Goal: Transaction & Acquisition: Purchase product/service

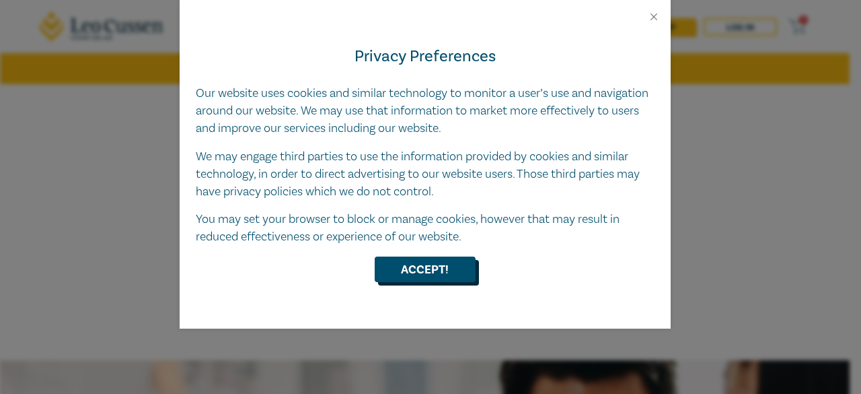
click at [413, 268] on button "Accept!" at bounding box center [425, 269] width 101 height 26
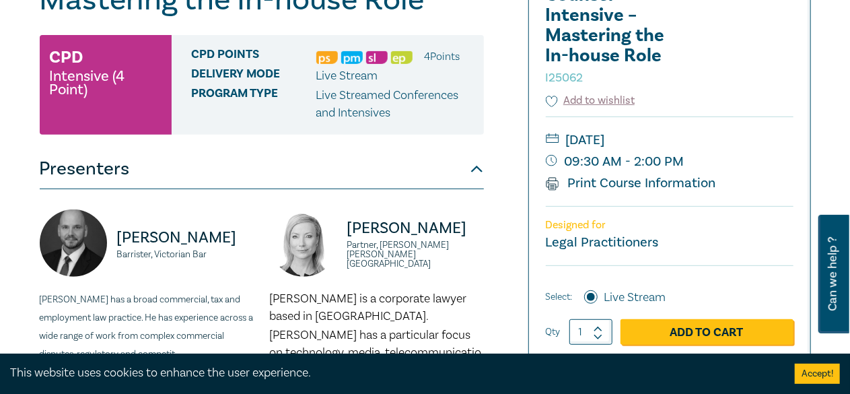
scroll to position [269, 0]
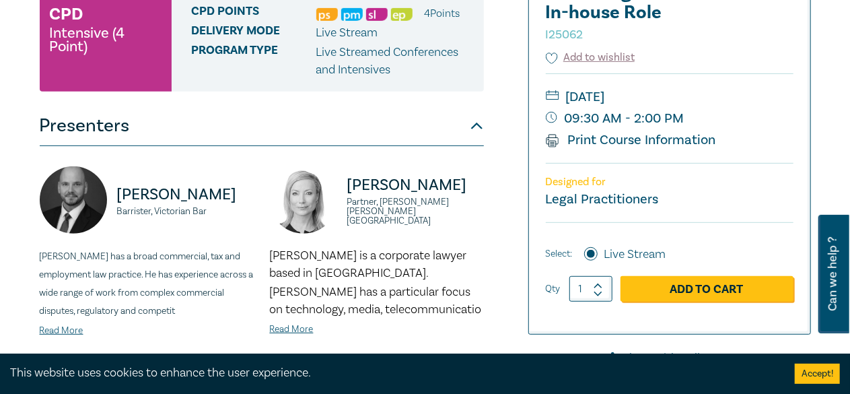
click at [472, 123] on button "Presenters" at bounding box center [262, 126] width 444 height 40
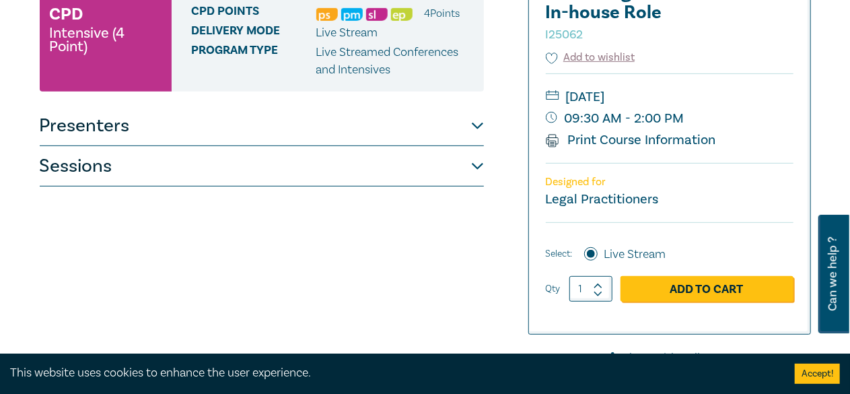
click at [475, 163] on button "Sessions" at bounding box center [262, 166] width 444 height 40
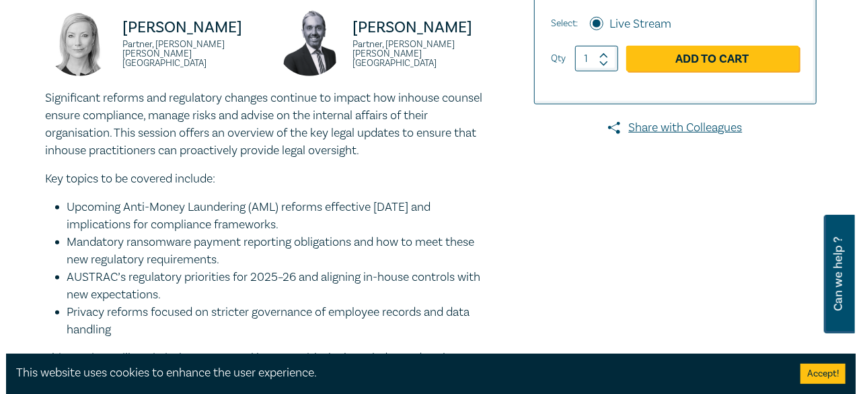
scroll to position [404, 0]
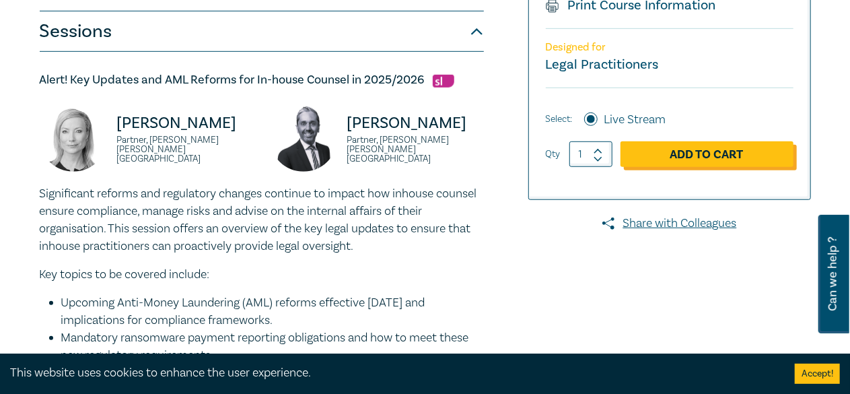
click at [684, 149] on link "Add to Cart" at bounding box center [706, 154] width 173 height 26
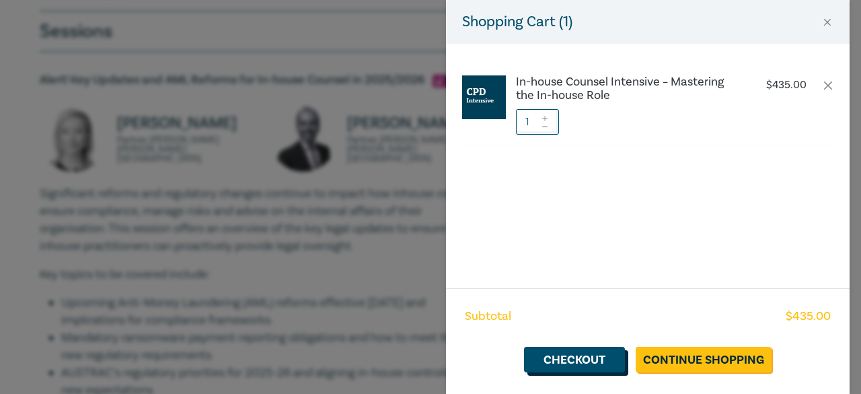
click at [588, 357] on link "Checkout" at bounding box center [574, 359] width 101 height 26
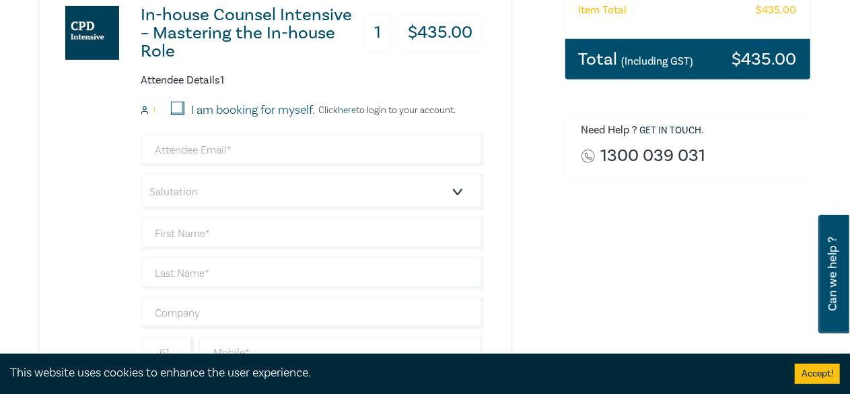
scroll to position [336, 0]
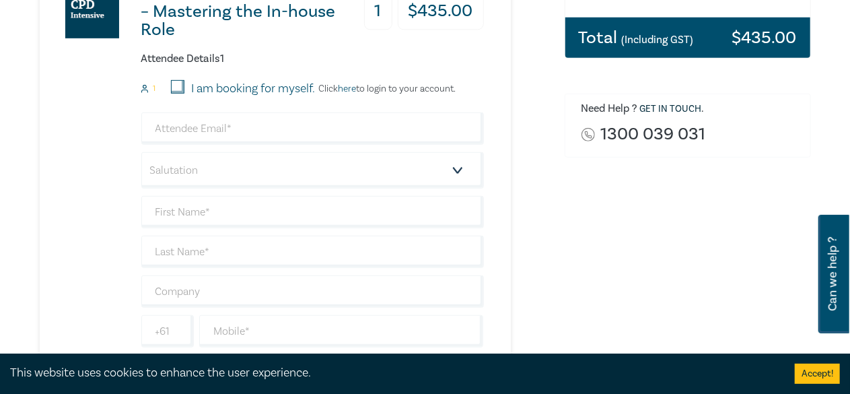
click at [175, 85] on input "I am booking for myself." at bounding box center [177, 86] width 13 height 13
checkbox input "true"
click at [351, 88] on link "here" at bounding box center [347, 89] width 18 height 12
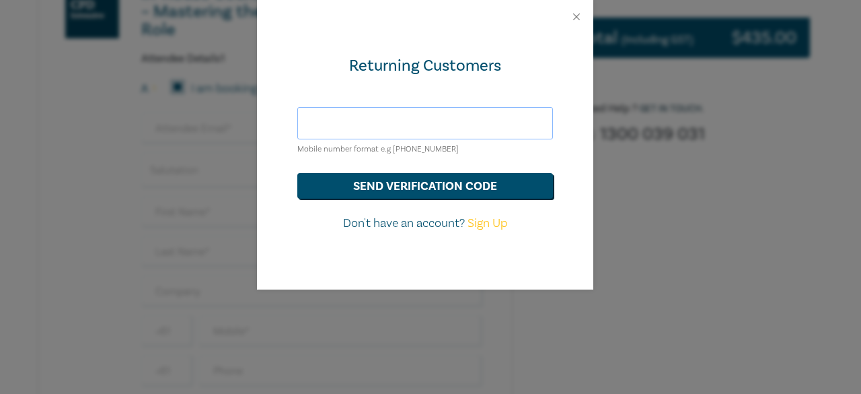
click at [426, 119] on input "text" at bounding box center [425, 123] width 256 height 32
type input "[EMAIL_ADDRESS][DOMAIN_NAME]"
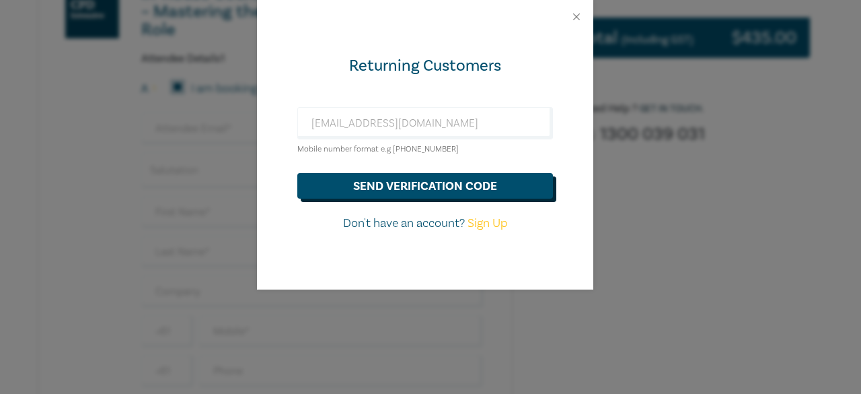
click at [426, 185] on button "send verification code" at bounding box center [425, 186] width 256 height 26
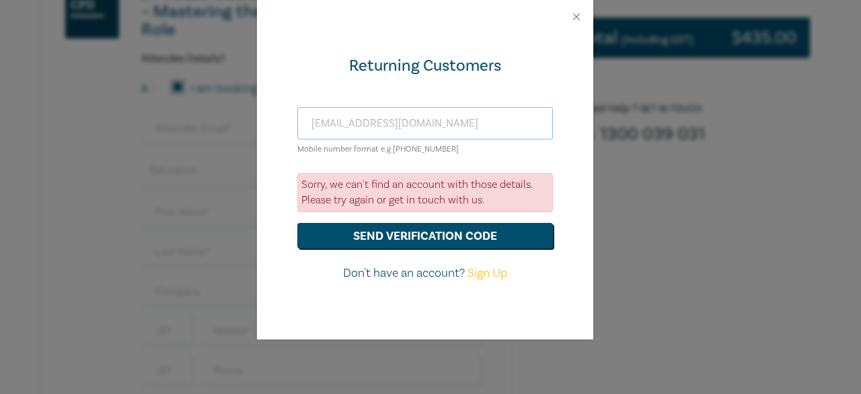
drag, startPoint x: 474, startPoint y: 122, endPoint x: 234, endPoint y: 120, distance: 239.5
click at [234, 120] on div "Returning Customers dhopwood@adaptalift.com.au Mobile number format e.g +61 000…" at bounding box center [430, 197] width 861 height 394
click at [572, 13] on button "Close" at bounding box center [576, 17] width 12 height 12
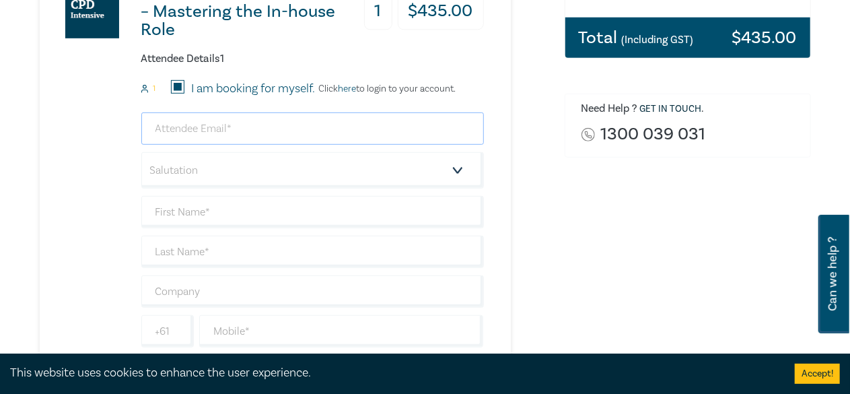
drag, startPoint x: 194, startPoint y: 124, endPoint x: 242, endPoint y: 124, distance: 48.4
click at [194, 124] on input "email" at bounding box center [312, 128] width 342 height 32
type input "[EMAIL_ADDRESS][DOMAIN_NAME]"
click at [460, 169] on select "Salutation Mr. Mrs. Ms. Miss Dr. Prof. Other" at bounding box center [312, 170] width 342 height 36
select select "Mr."
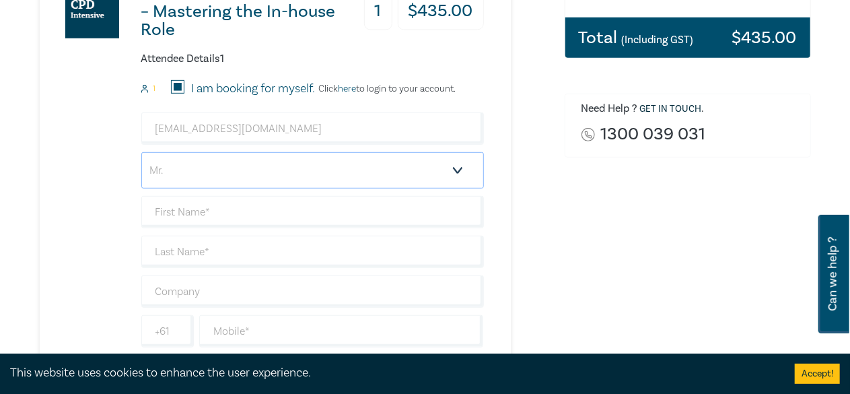
click at [141, 152] on select "Salutation Mr. Mrs. Ms. Miss Dr. Prof. Other" at bounding box center [312, 170] width 342 height 36
click at [215, 211] on input "text" at bounding box center [312, 212] width 342 height 32
type input "[PERSON_NAME]"
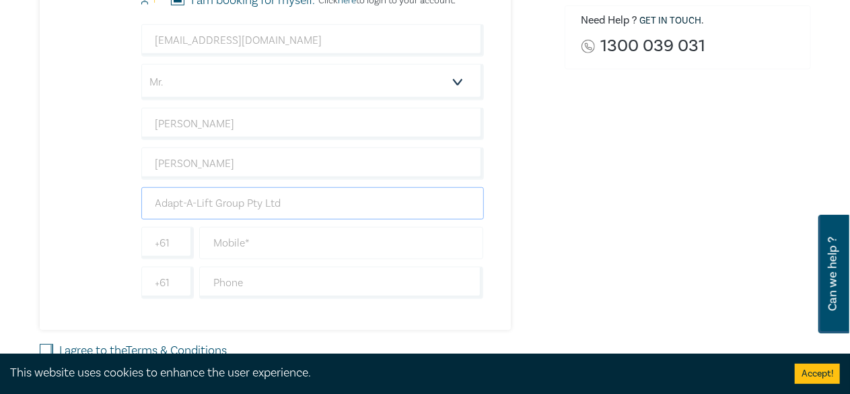
scroll to position [471, 0]
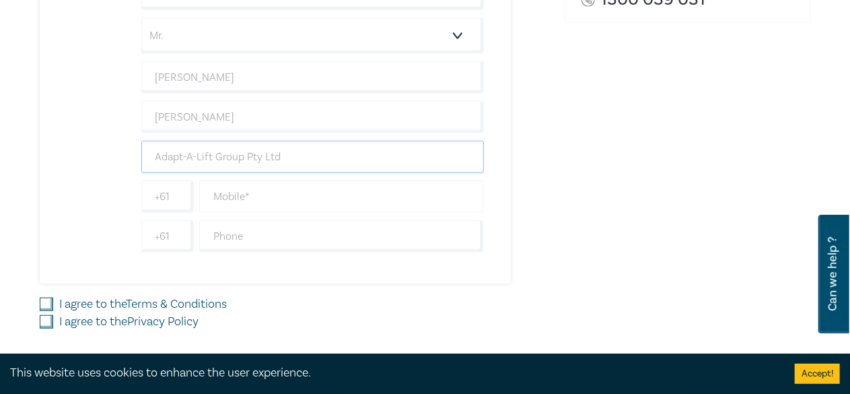
type input "Adapt-A-Lift Group Pty Ltd"
click at [292, 196] on input "text" at bounding box center [341, 196] width 285 height 32
type input "0418615320"
click at [44, 303] on input "I agree to the Terms & Conditions" at bounding box center [46, 303] width 13 height 13
checkbox input "true"
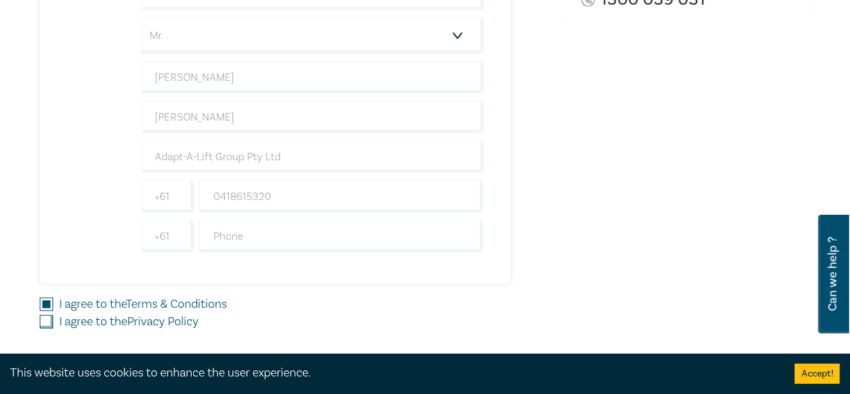
click at [44, 315] on input "I agree to the Privacy Policy" at bounding box center [46, 321] width 13 height 13
checkbox input "true"
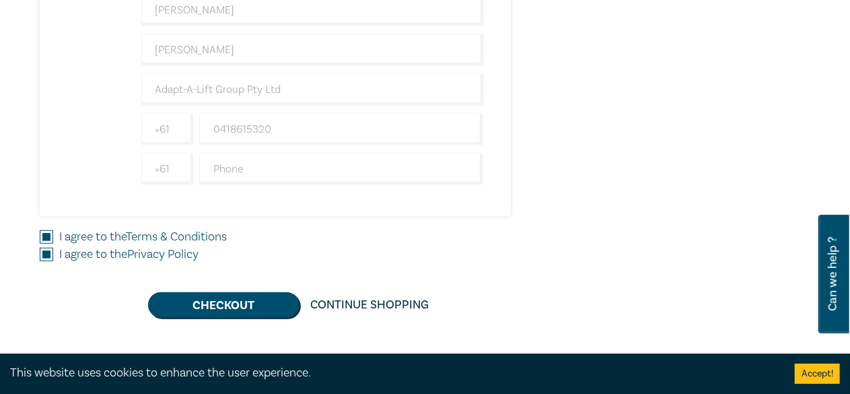
scroll to position [605, 0]
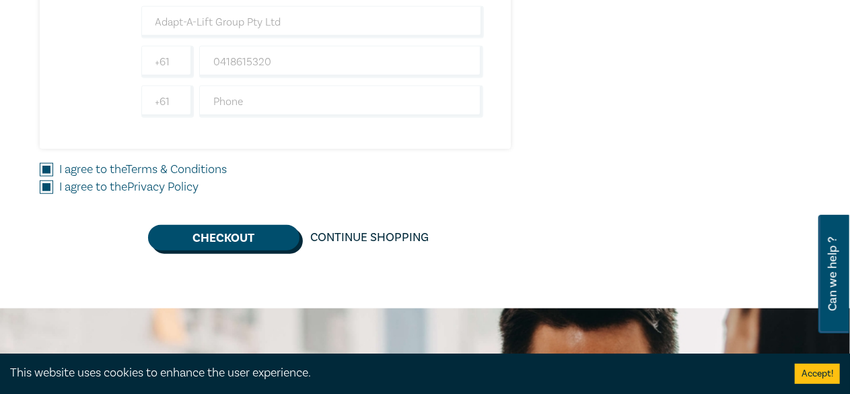
click at [210, 235] on button "Checkout" at bounding box center [223, 238] width 151 height 26
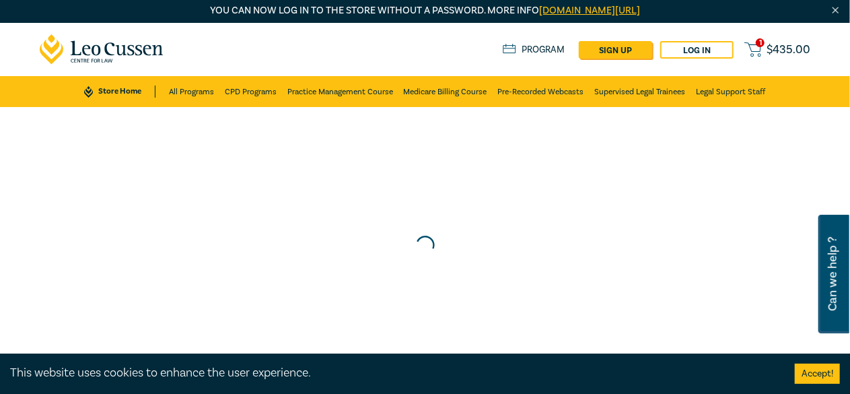
scroll to position [0, 0]
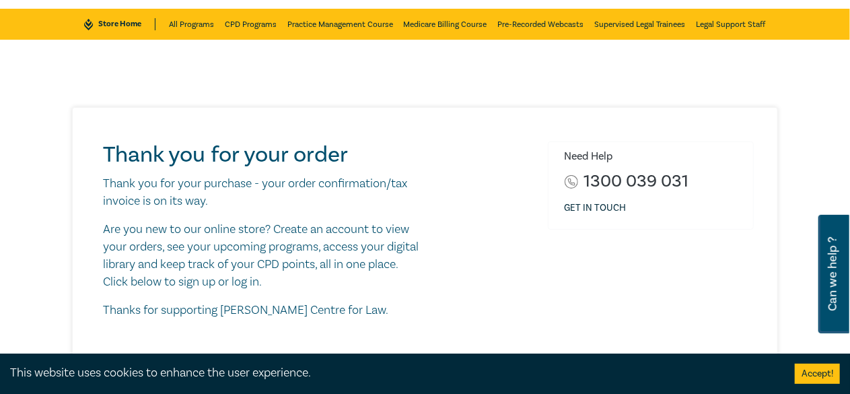
scroll to position [202, 0]
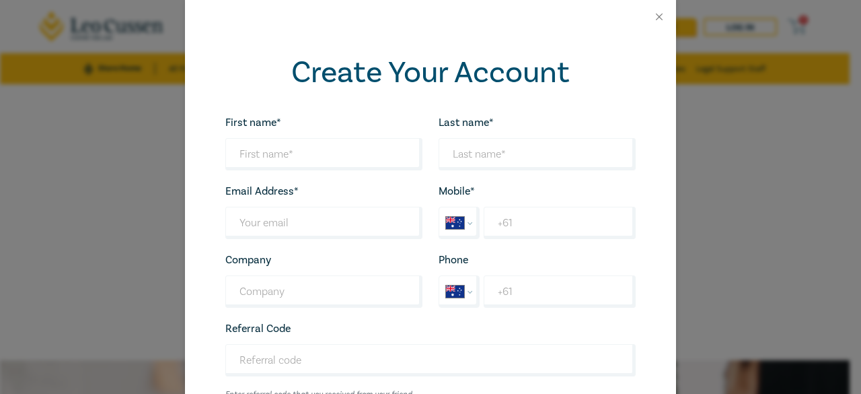
select select "AU"
click at [312, 149] on input "First name*" at bounding box center [323, 154] width 197 height 32
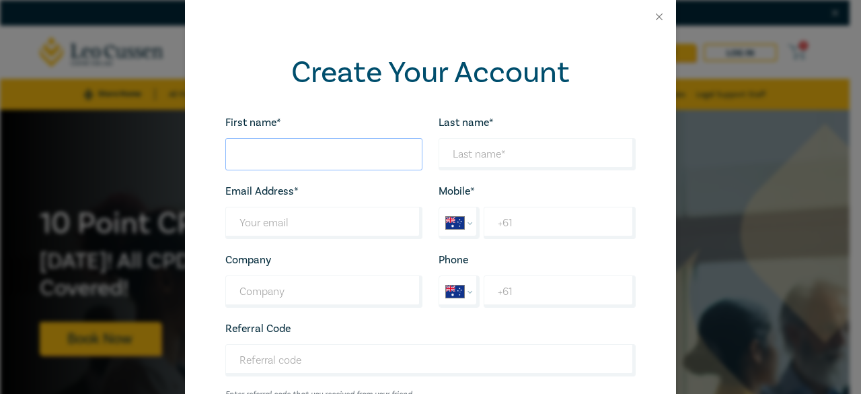
type input "[PERSON_NAME]"
type input "[EMAIL_ADDRESS][DOMAIN_NAME]"
type input "Adaptalift Truck Rentals Pty Ltd"
drag, startPoint x: 514, startPoint y: 223, endPoint x: 525, endPoint y: 221, distance: 10.8
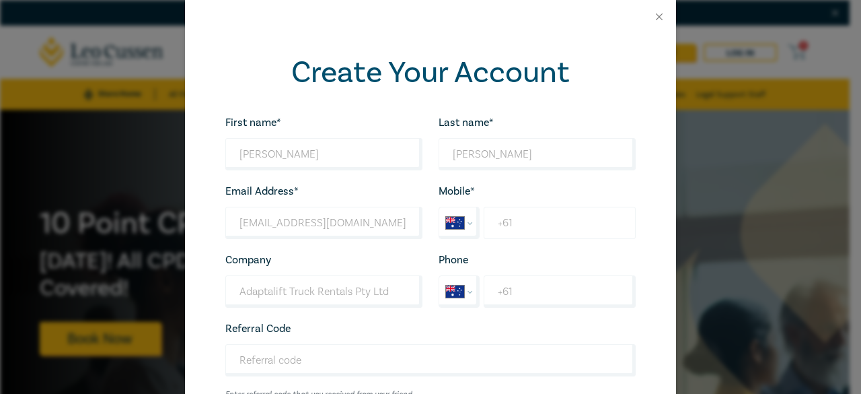
click at [514, 223] on input "+61" at bounding box center [560, 223] width 152 height 32
type input "[PHONE_NUMBER]"
type input "Adapt-A-Lift Group Pty Ltd"
click at [511, 290] on input "+61" at bounding box center [560, 291] width 152 height 32
type input "[PHONE_NUMBER]"
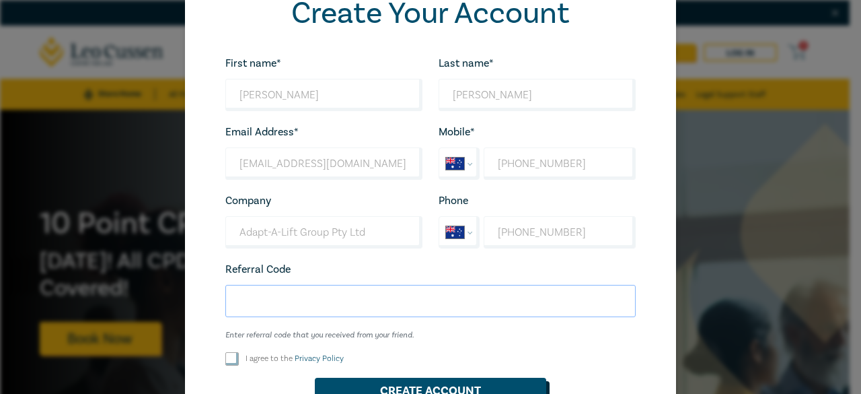
scroll to position [135, 0]
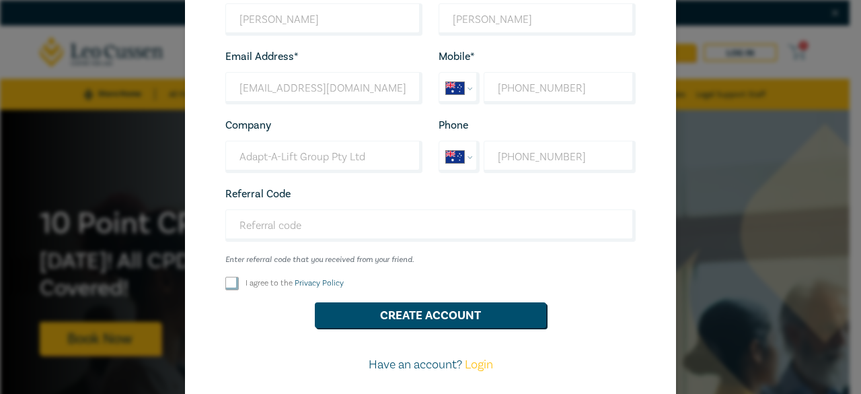
click at [226, 280] on input "I agree to the Privacy Policy" at bounding box center [231, 282] width 13 height 13
checkbox input "true"
click at [434, 309] on button "Create Account" at bounding box center [430, 315] width 231 height 26
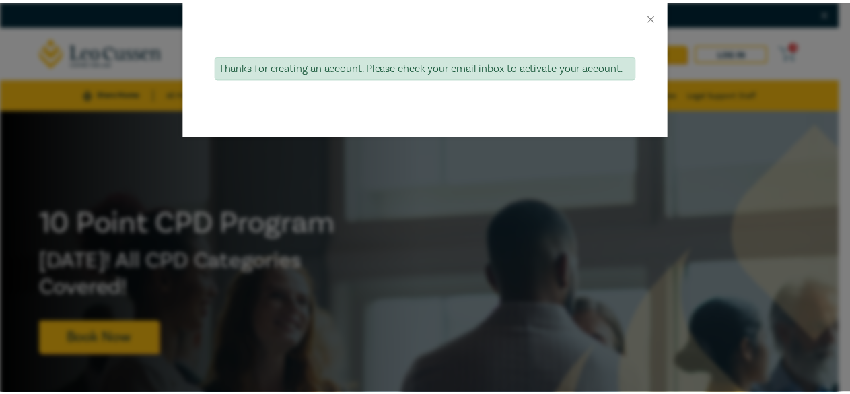
scroll to position [0, 0]
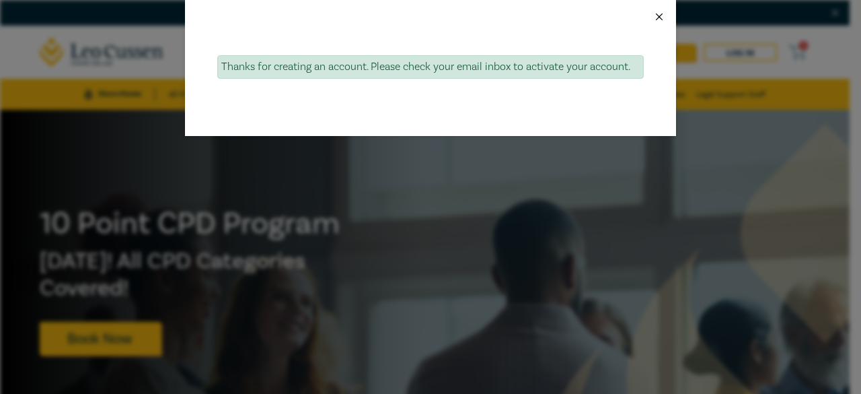
click at [654, 14] on button "Close" at bounding box center [659, 17] width 12 height 12
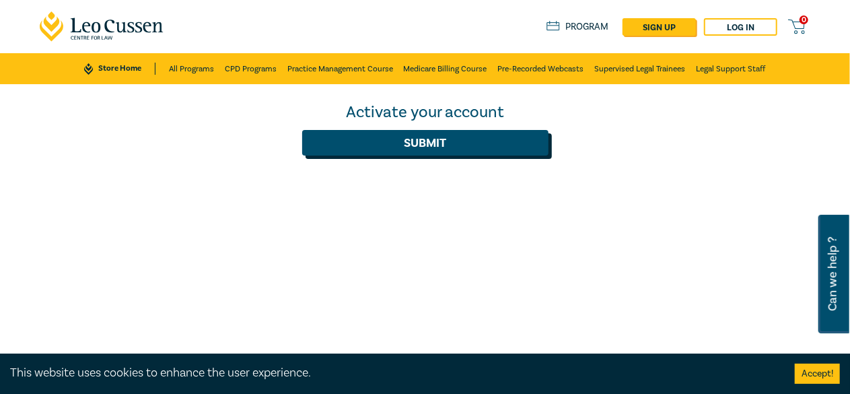
click at [435, 139] on button "Submit" at bounding box center [425, 143] width 246 height 26
